Goal: Information Seeking & Learning: Learn about a topic

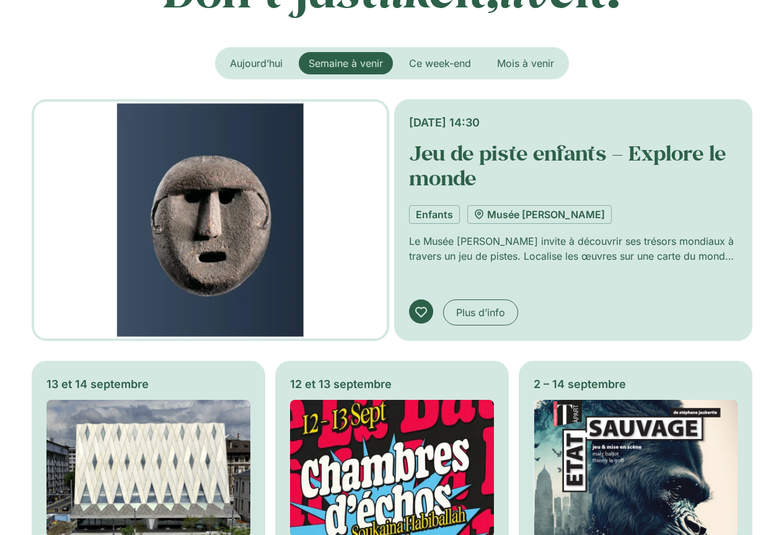
scroll to position [62, 0]
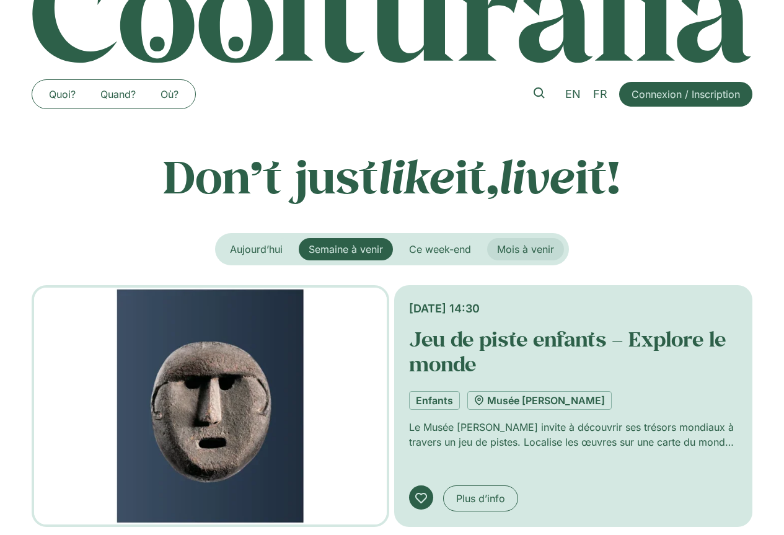
click at [516, 241] on button "Mois à venir" at bounding box center [525, 249] width 77 height 22
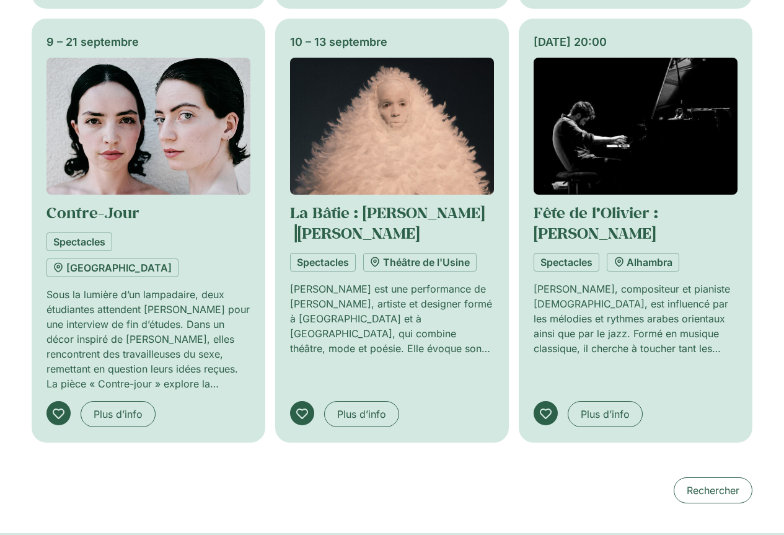
scroll to position [1054, 0]
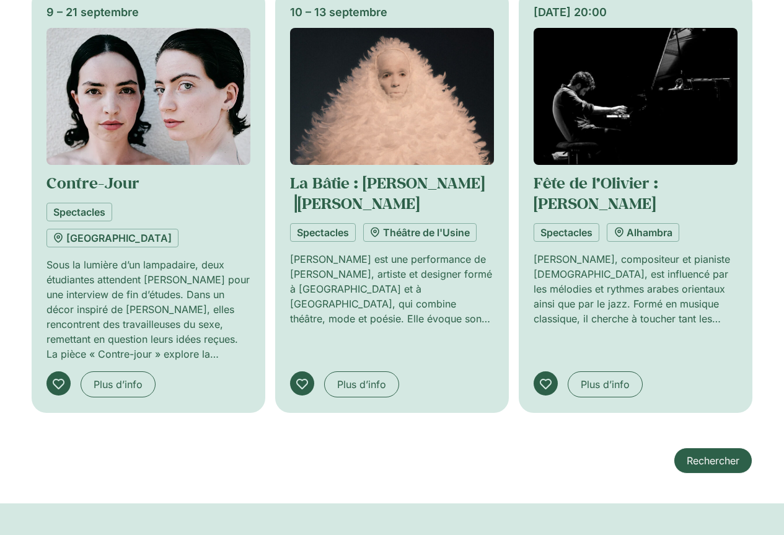
click at [705, 447] on link "Rechercher" at bounding box center [713, 460] width 79 height 26
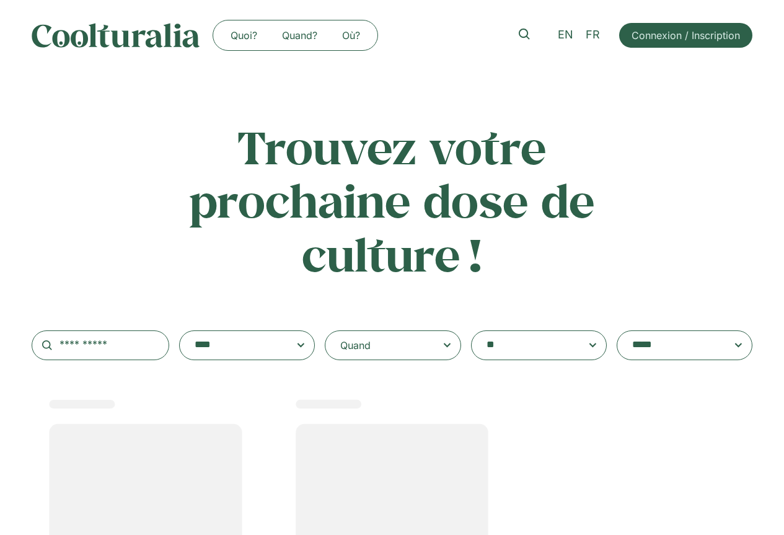
click at [653, 345] on textarea "**********" at bounding box center [681, 345] width 99 height 17
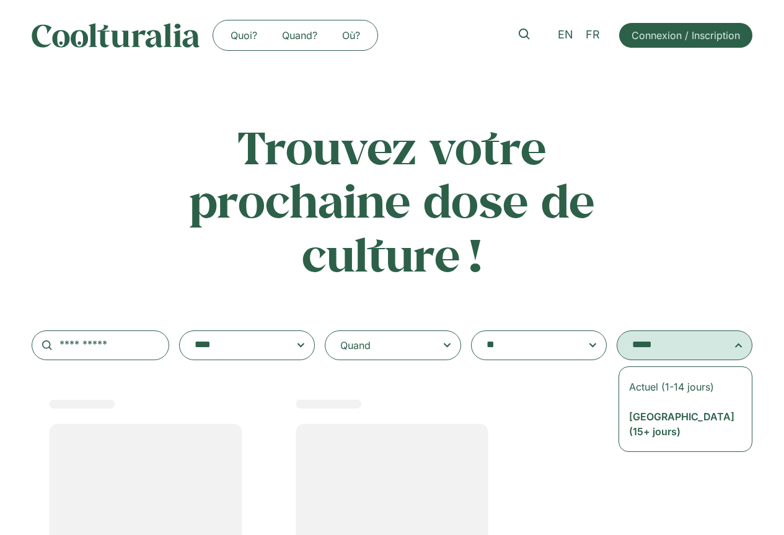
select select "*********"
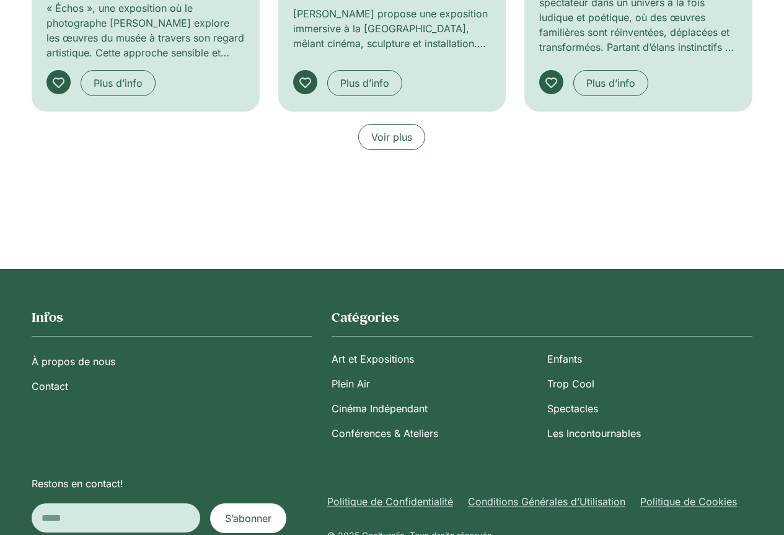
scroll to position [1116, 0]
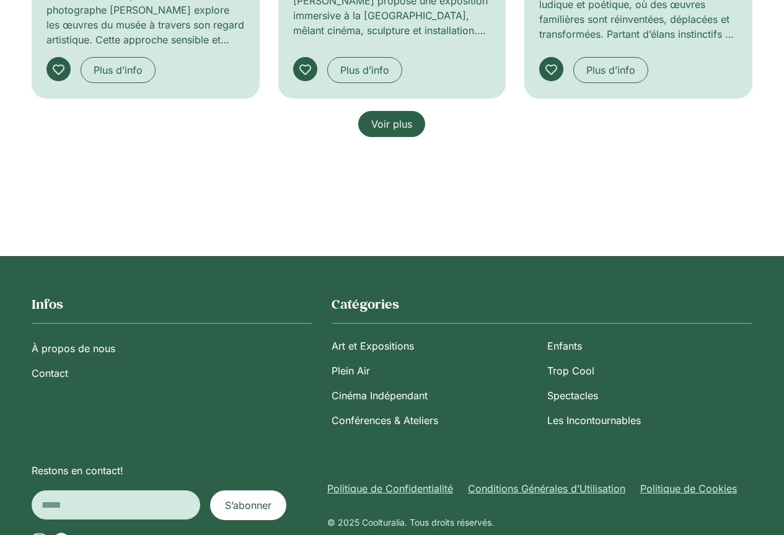
click at [392, 122] on span "Voir plus" at bounding box center [391, 124] width 41 height 15
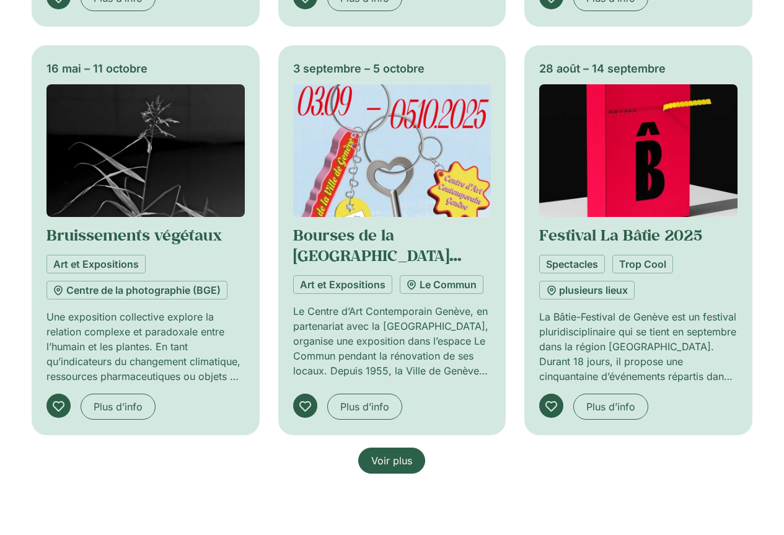
scroll to position [1797, 0]
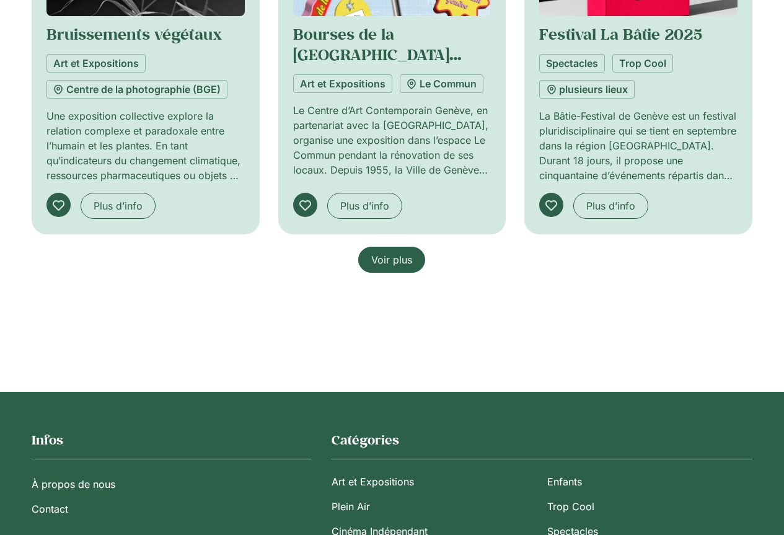
click at [416, 259] on link "Voir plus" at bounding box center [391, 260] width 67 height 26
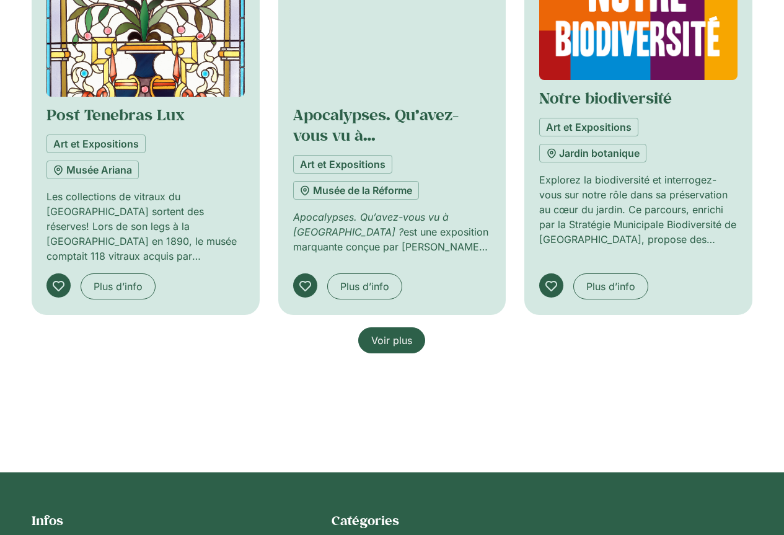
scroll to position [2715, 0]
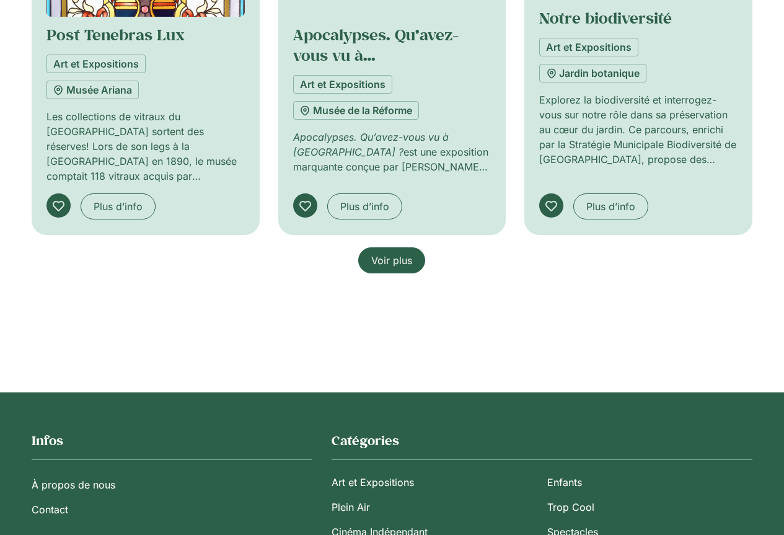
click at [371, 254] on link "Voir plus" at bounding box center [391, 260] width 67 height 26
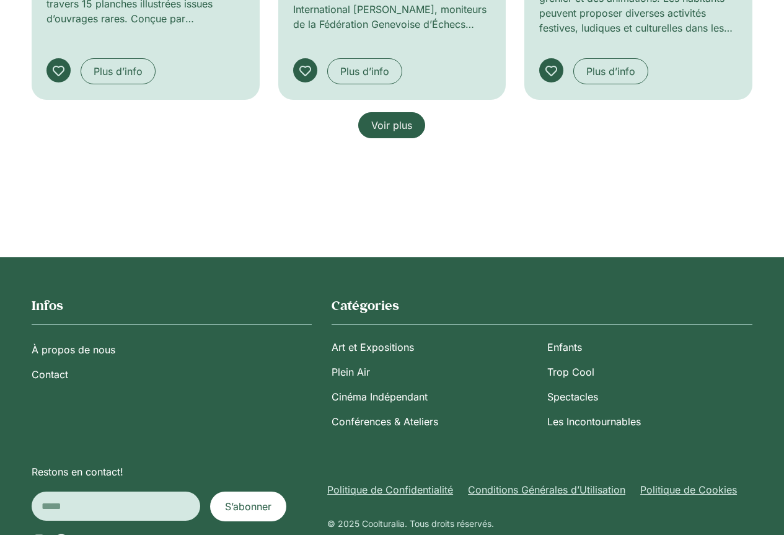
scroll to position [3755, 0]
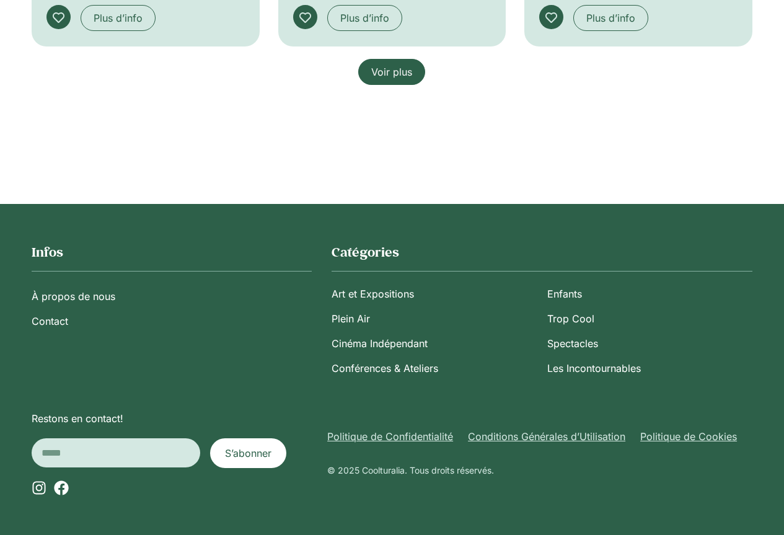
click at [377, 61] on link "Voir plus" at bounding box center [391, 72] width 67 height 26
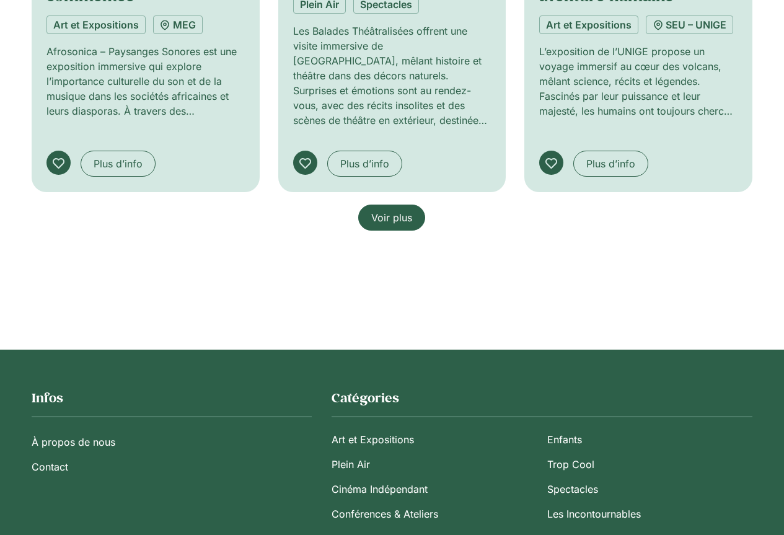
scroll to position [4467, 0]
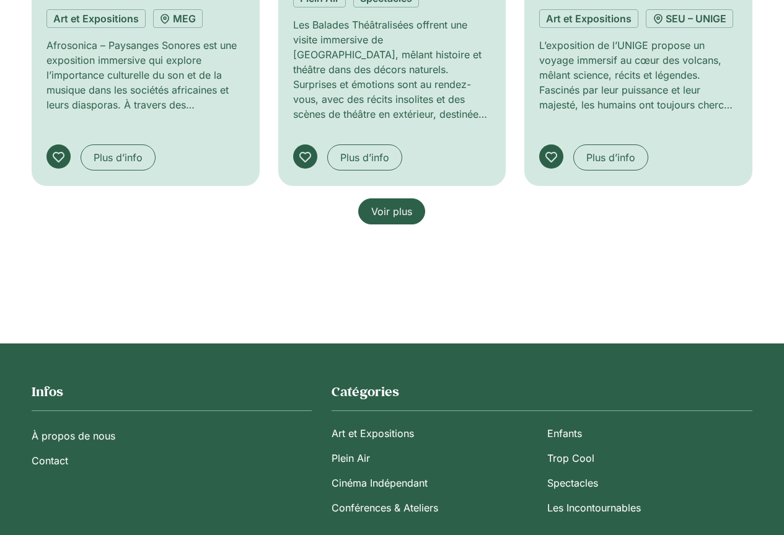
click at [401, 219] on span "Voir plus" at bounding box center [391, 211] width 41 height 15
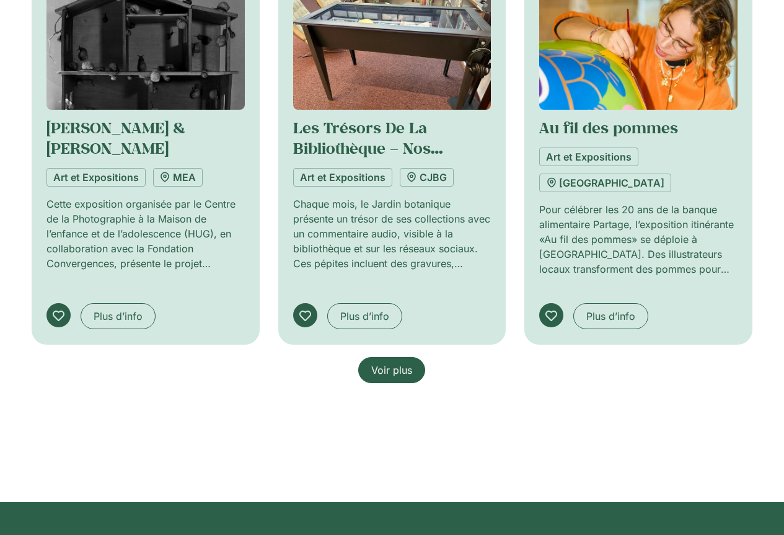
scroll to position [5211, 0]
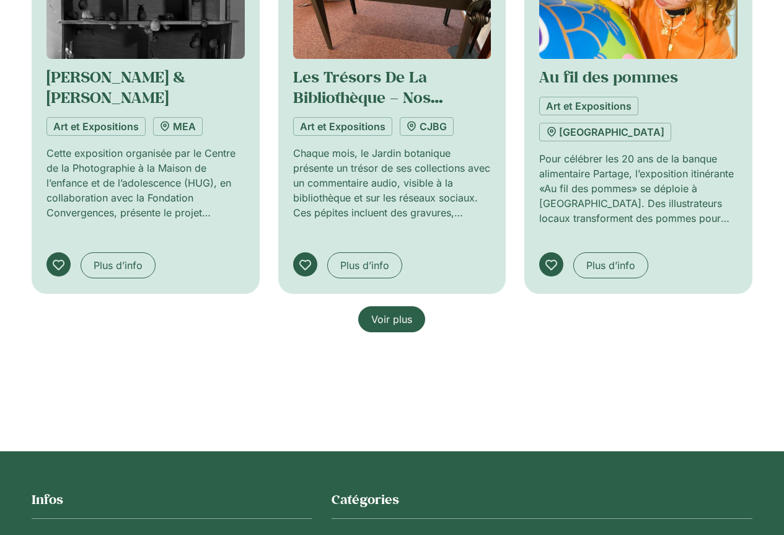
click at [380, 327] on span "Voir plus" at bounding box center [391, 319] width 41 height 15
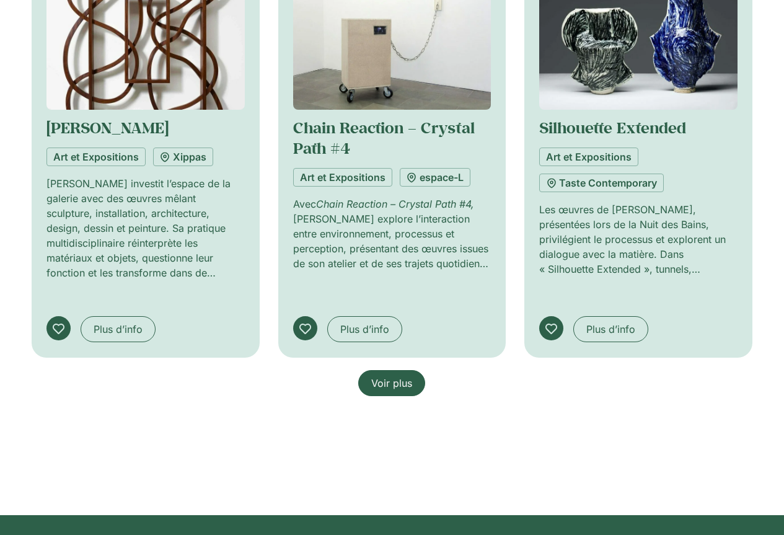
scroll to position [6202, 0]
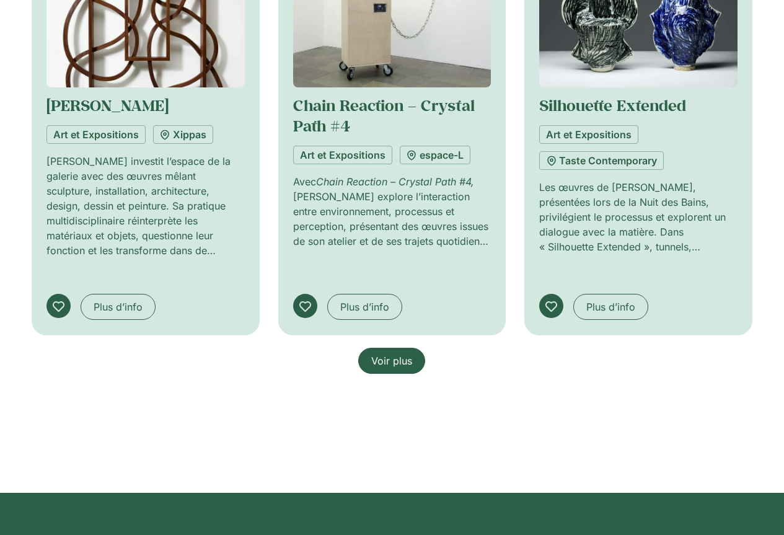
click at [390, 353] on span "Voir plus" at bounding box center [391, 360] width 41 height 15
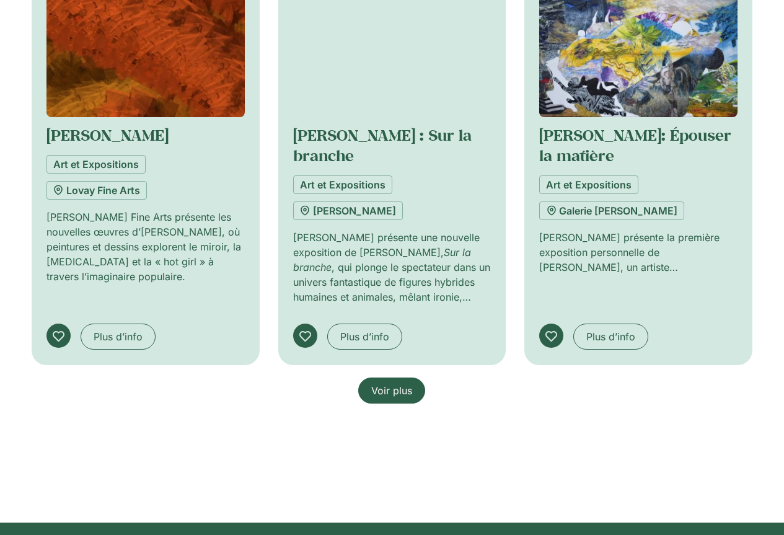
scroll to position [7070, 0]
